Goal: Check status

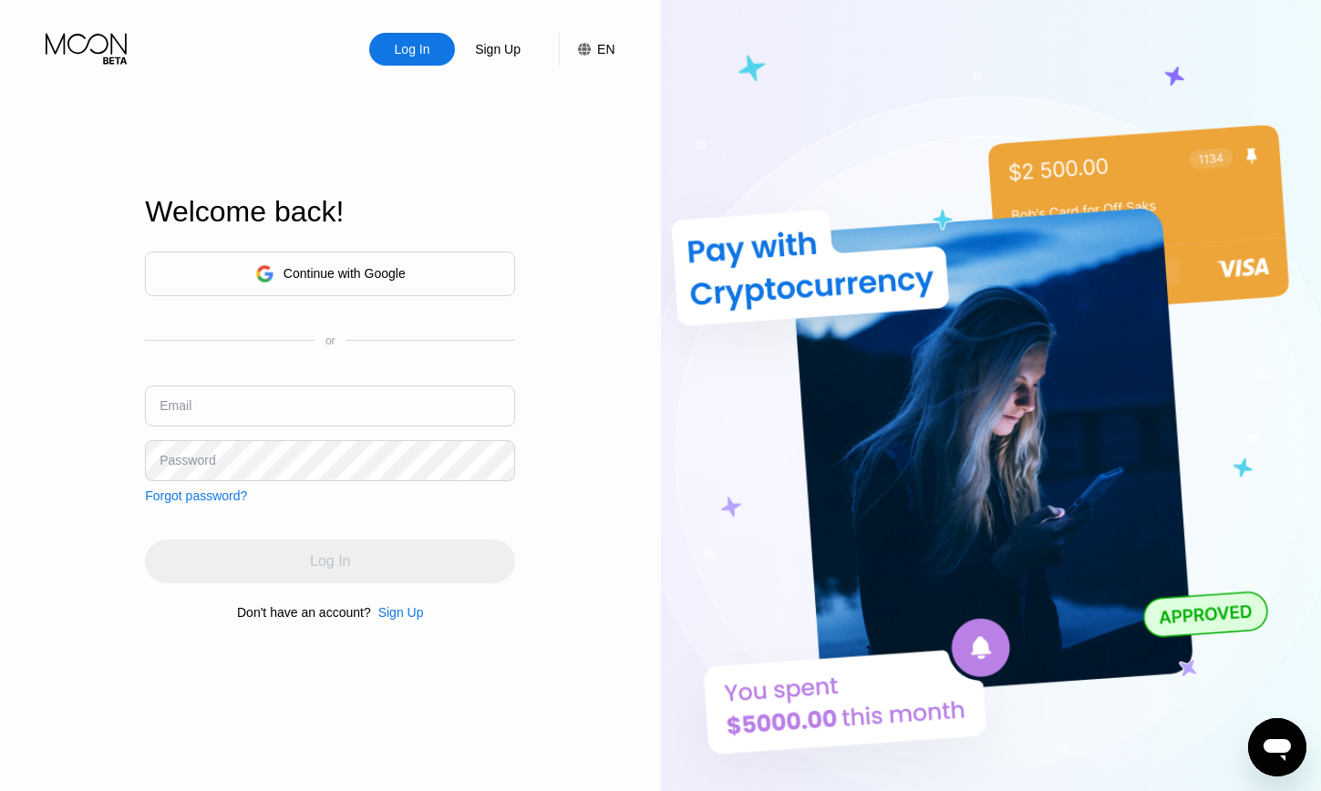
click at [60, 333] on div "Log In Sign Up EN Language Select an item Save Welcome back! Continue with Goog…" at bounding box center [330, 435] width 661 height 870
click at [282, 401] on input "text" at bounding box center [330, 406] width 370 height 41
paste input "[EMAIL_ADDRESS][DOMAIN_NAME]"
type input "[EMAIL_ADDRESS][DOMAIN_NAME]"
click at [46, 404] on div "Log In Sign Up EN Language Select an item Save Welcome back! Continue with Goog…" at bounding box center [330, 435] width 661 height 870
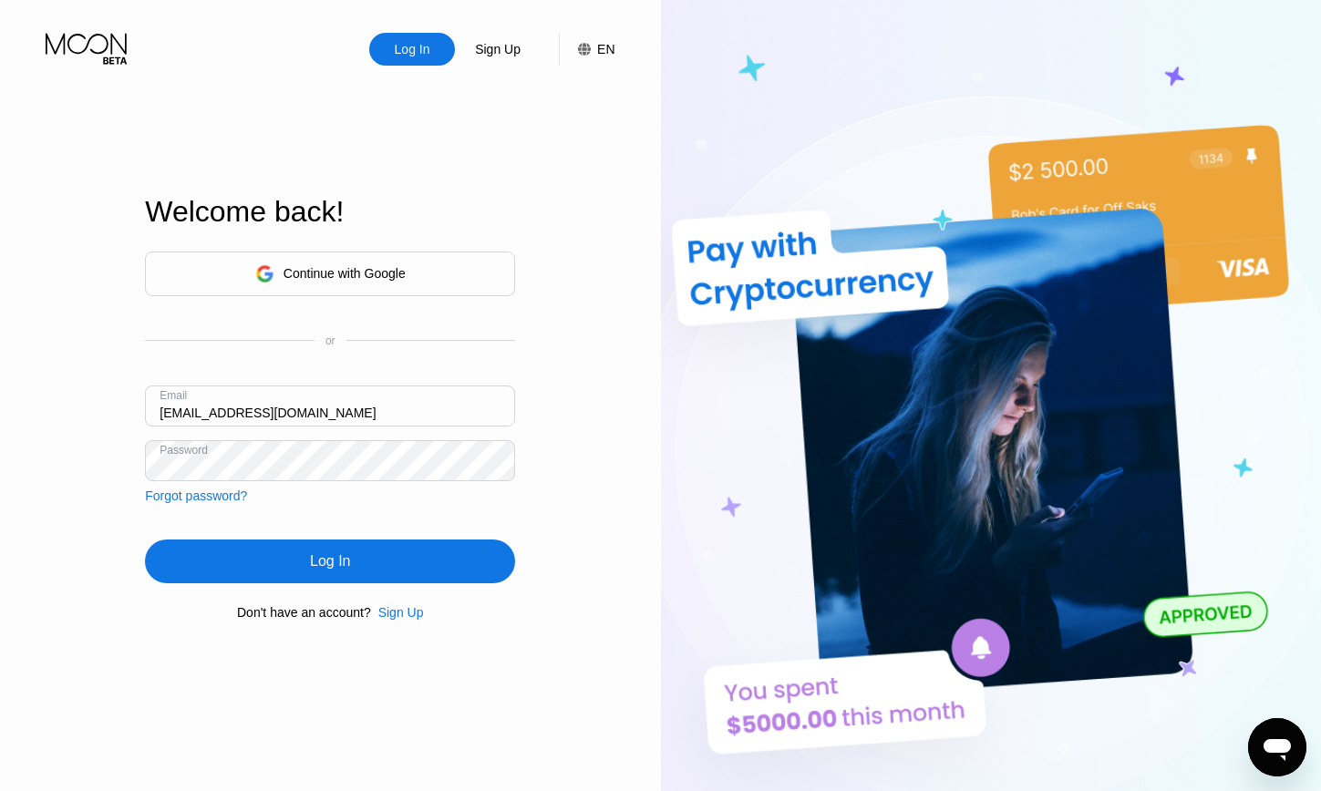
click at [316, 561] on div "Log In" at bounding box center [330, 561] width 40 height 18
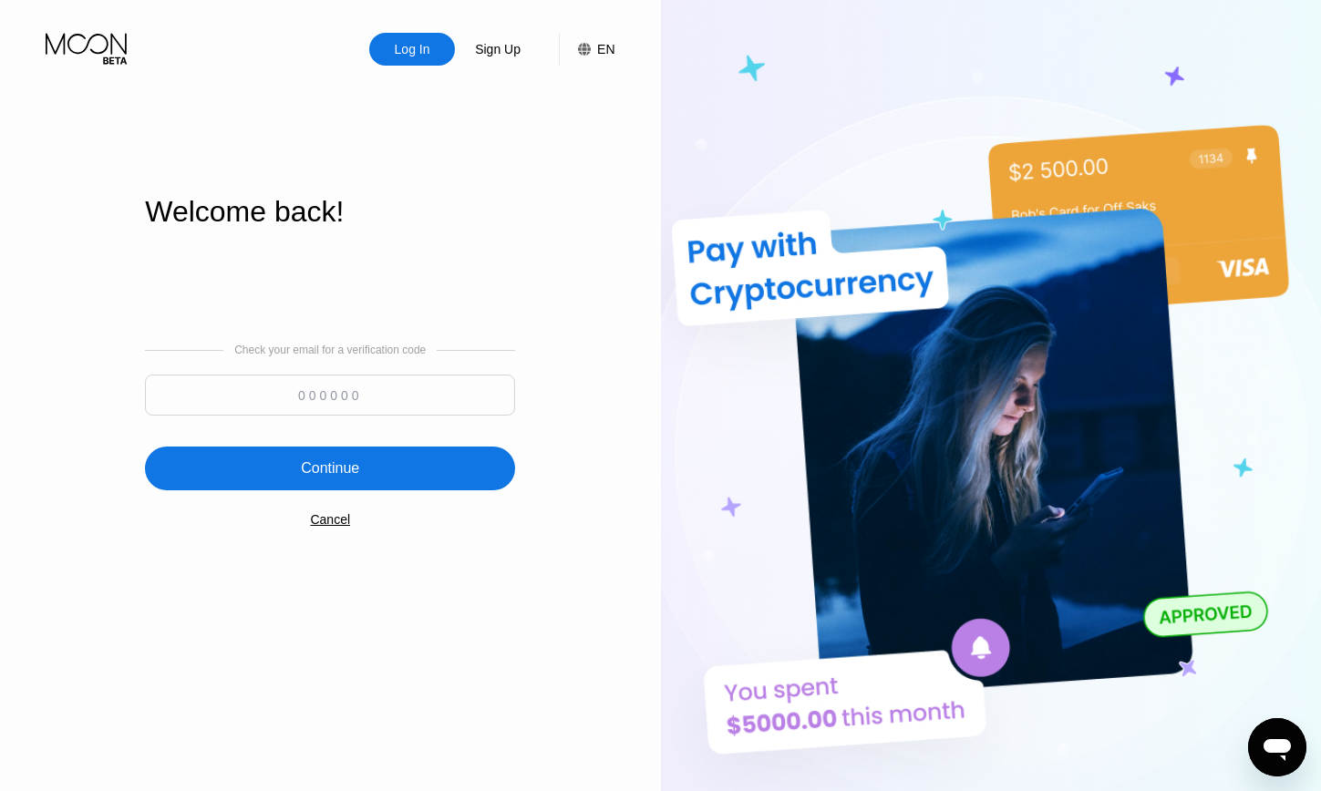
click at [368, 394] on input at bounding box center [330, 395] width 370 height 41
paste input "672690"
type input "672690"
click at [386, 463] on div "Continue" at bounding box center [330, 469] width 370 height 44
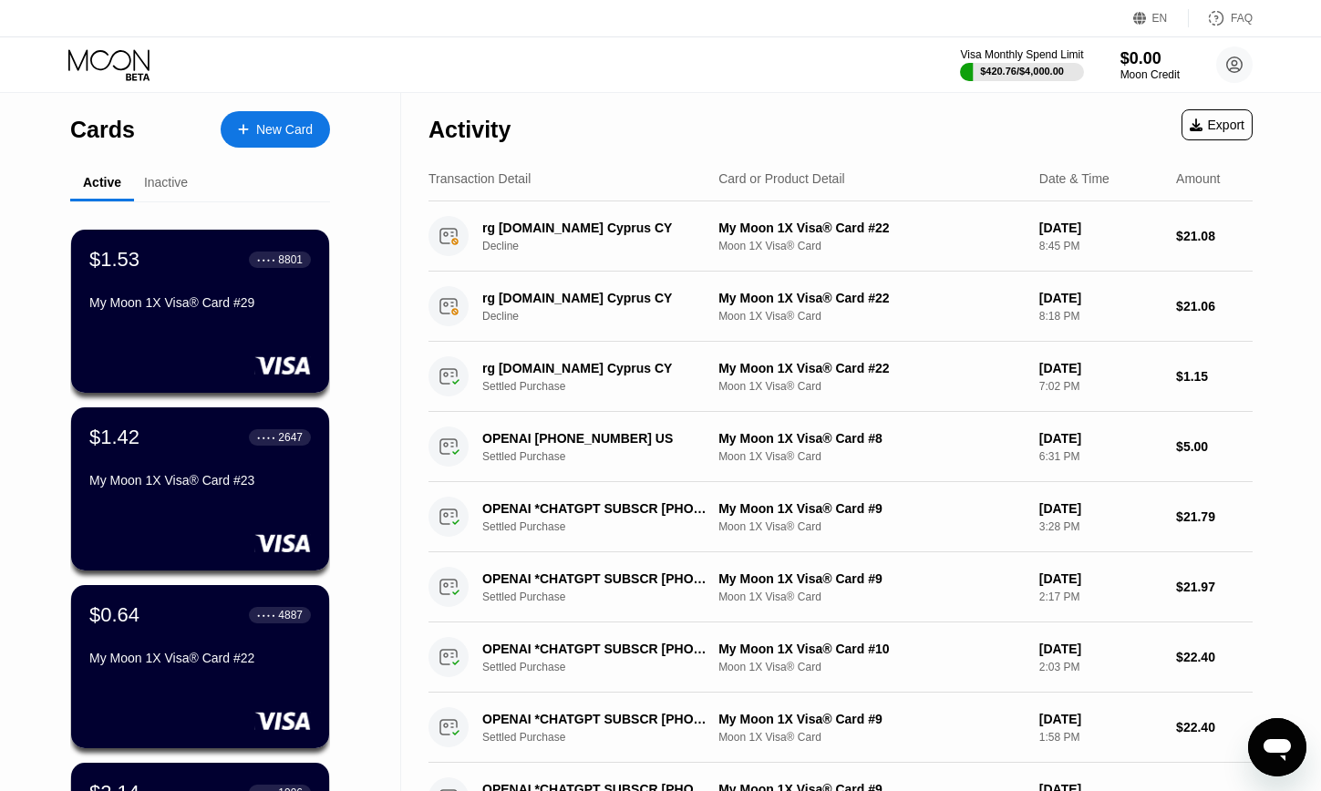
click at [13, 418] on div "Cards New Card Active Inactive $1.53 ● ● ● ● 8801 My Moon 1X Visa® Card #29 $1.…" at bounding box center [200, 647] width 401 height 1109
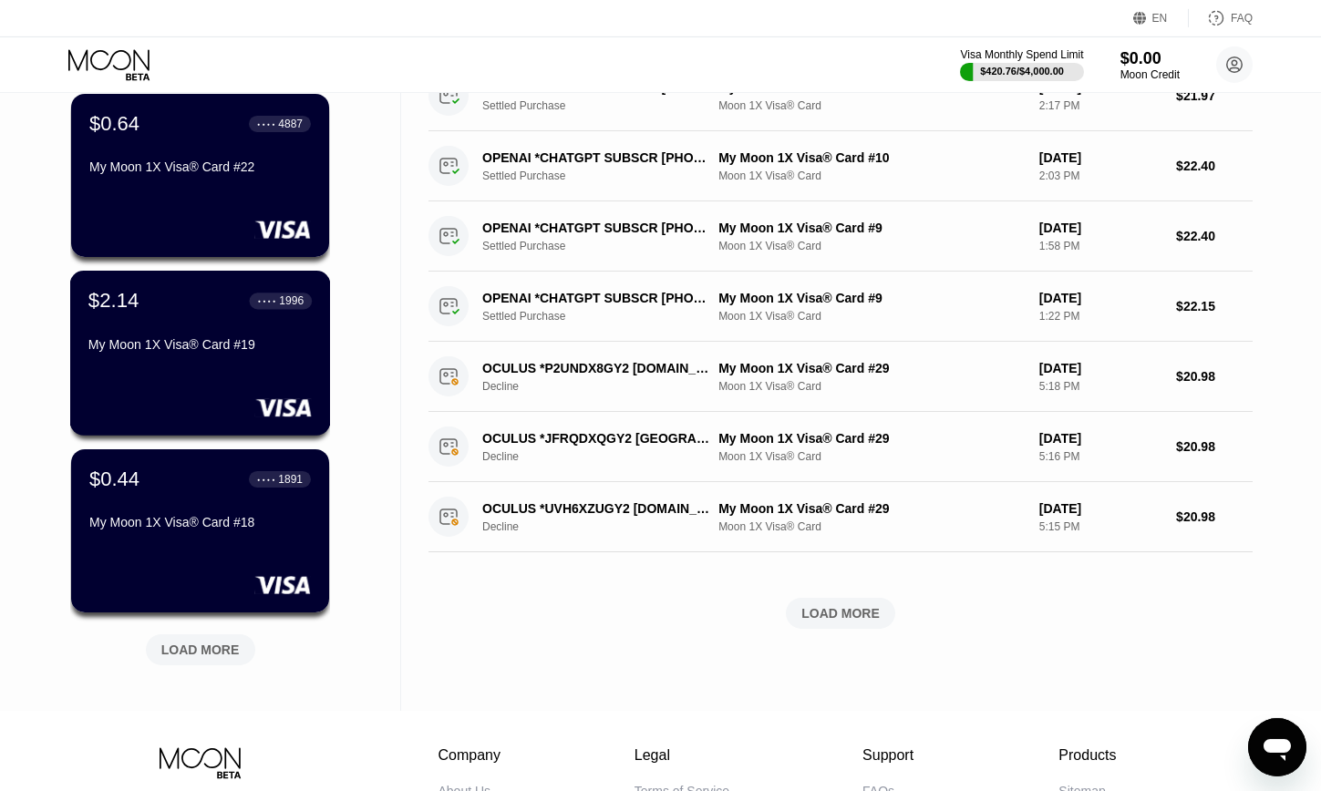
scroll to position [492, 0]
click at [211, 648] on div "LOAD MORE" at bounding box center [200, 649] width 78 height 16
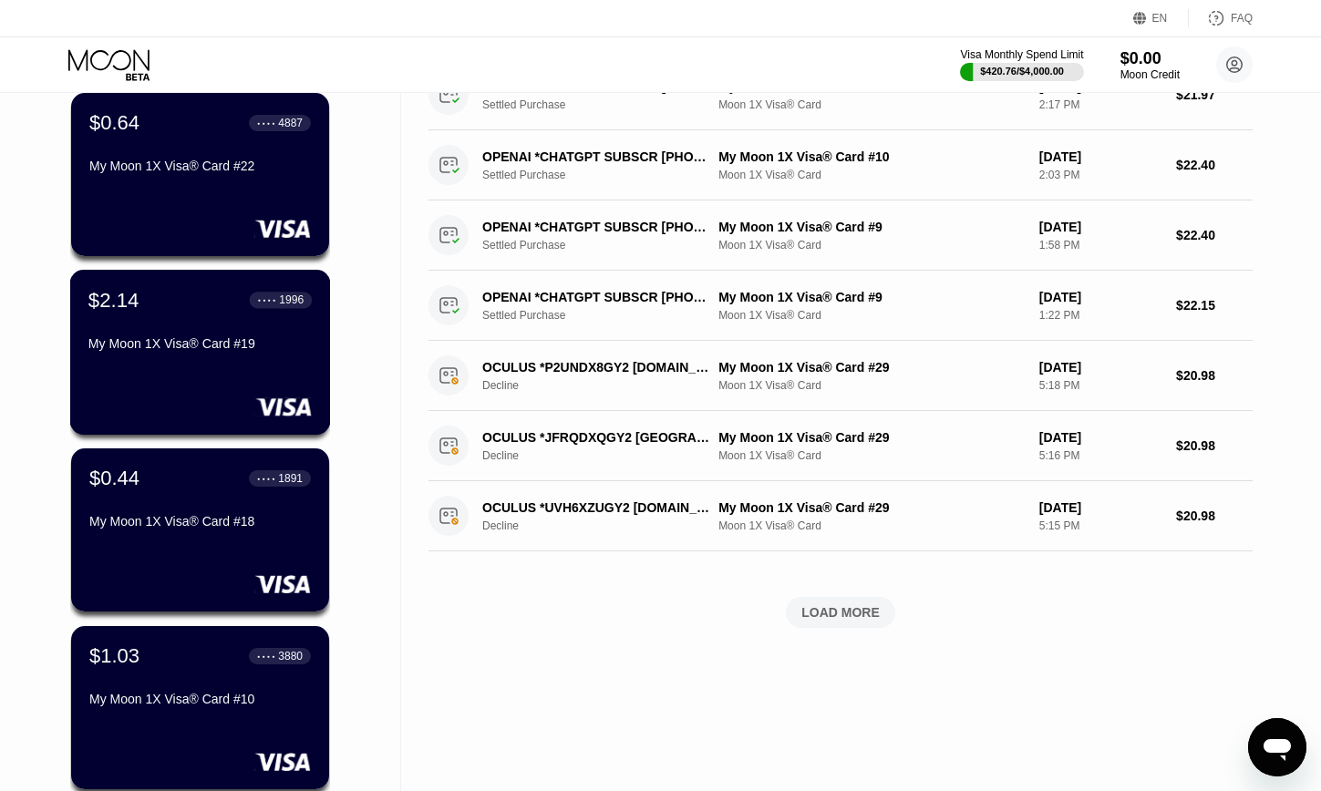
click at [202, 358] on div "My Moon 1X Visa® Card #19" at bounding box center [199, 347] width 223 height 22
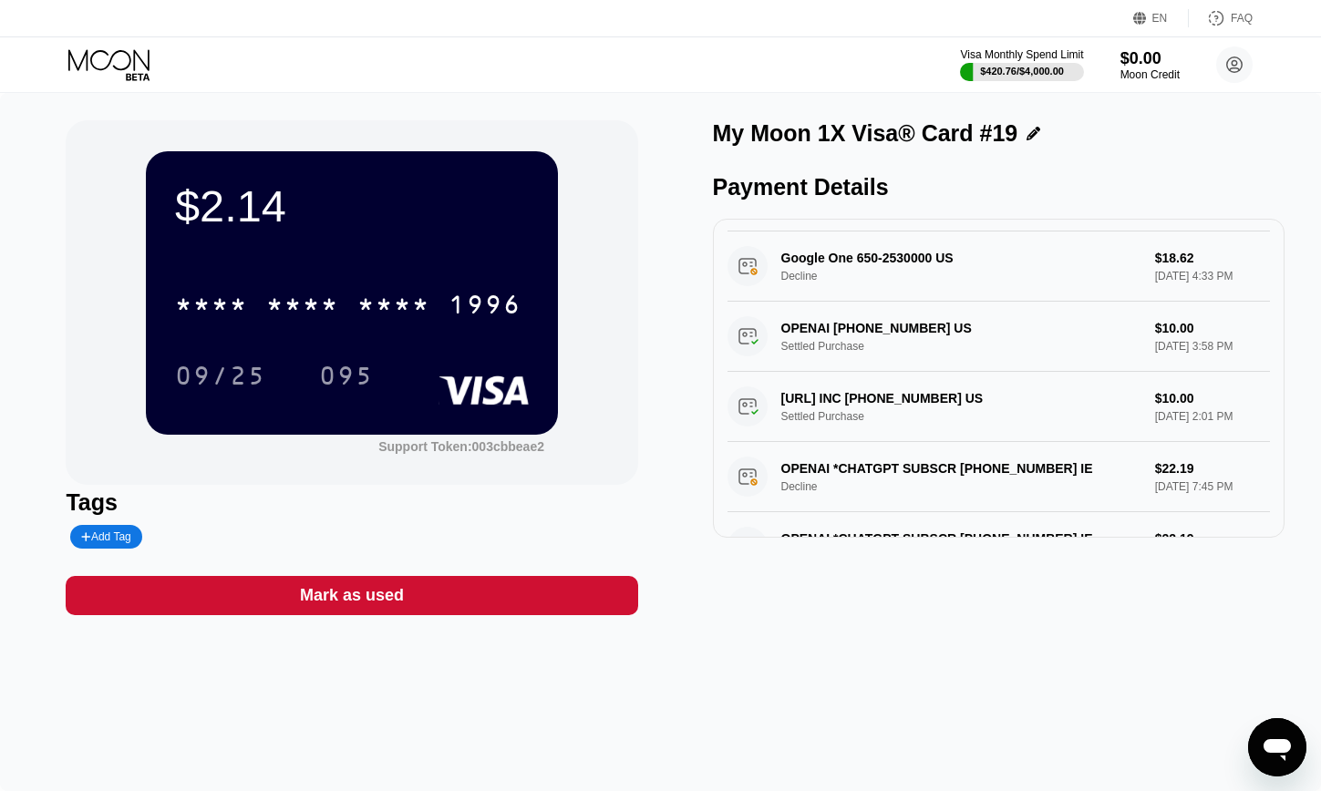
scroll to position [197, 0]
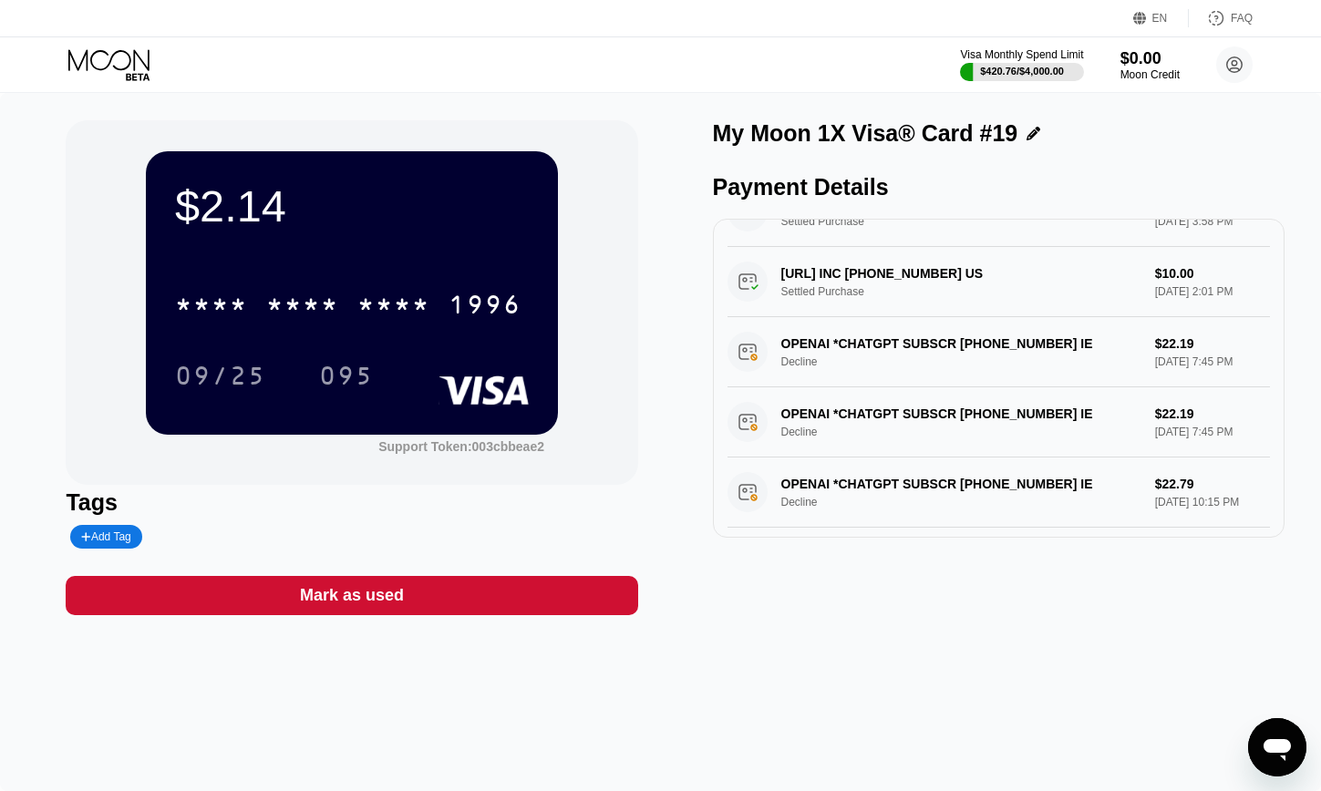
click at [978, 298] on div "[URL] INC [PHONE_NUMBER] US Settled Purchase $10.00 [DATE] 2:01 PM" at bounding box center [998, 282] width 542 height 70
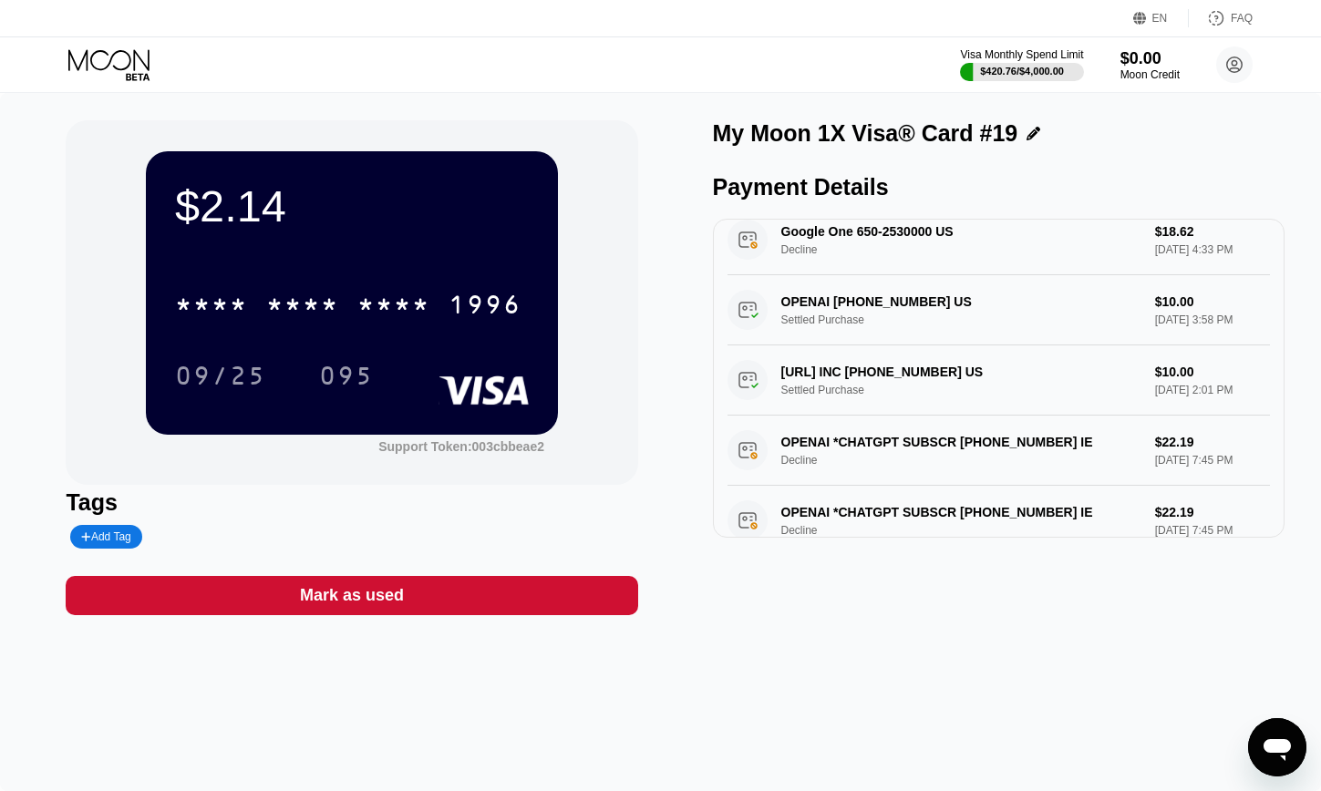
scroll to position [98, 0]
click at [77, 417] on div "$2.14 * * * * * * * * * * * * 1996 09/25 095 Support Token: 003cbbeae2" at bounding box center [351, 302] width 571 height 365
click at [887, 355] on div "[URL] INC [PHONE_NUMBER] US Settled Purchase $10.00 [DATE] 2:01 PM" at bounding box center [998, 380] width 542 height 70
click at [889, 366] on div "[URL] INC [PHONE_NUMBER] US Settled Purchase $10.00 [DATE] 2:01 PM" at bounding box center [998, 380] width 542 height 70
click at [889, 383] on div "[URL] INC [PHONE_NUMBER] US Settled Purchase $10.00 [DATE] 2:01 PM" at bounding box center [998, 380] width 542 height 70
